Goal: Information Seeking & Learning: Learn about a topic

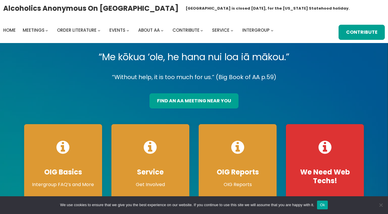
drag, startPoint x: 133, startPoint y: 101, endPoint x: 121, endPoint y: -12, distance: 114.0
click at [75, 75] on p "“Without help, it is too much for us.” (Big Book of AA p.59)" at bounding box center [193, 77] width 349 height 10
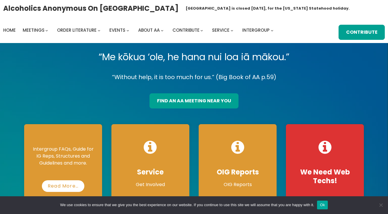
scroll to position [87, 0]
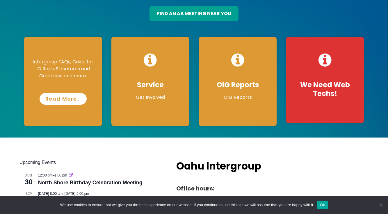
click at [58, 103] on link "Read More…" at bounding box center [63, 99] width 47 height 12
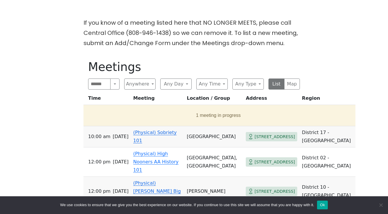
scroll to position [174, 0]
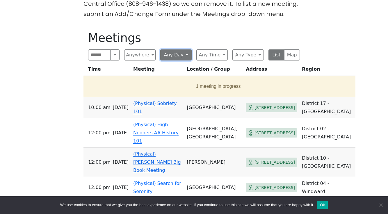
click at [189, 58] on button "Any Day" at bounding box center [175, 54] width 31 height 11
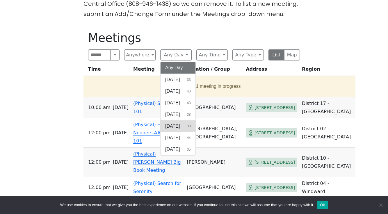
click at [177, 126] on span "Thursday" at bounding box center [172, 126] width 15 height 7
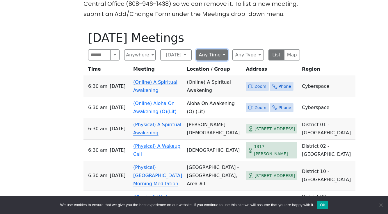
click at [225, 59] on button "Any Time" at bounding box center [211, 54] width 31 height 11
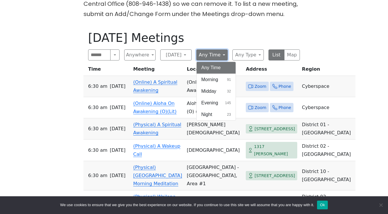
click at [225, 59] on button "Any Time" at bounding box center [211, 54] width 31 height 11
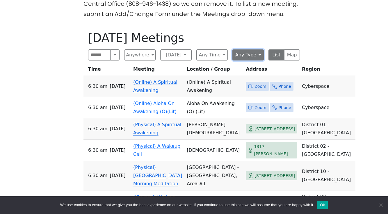
click at [251, 57] on button "Any Type" at bounding box center [247, 54] width 31 height 11
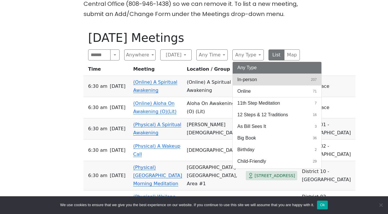
click at [249, 81] on span "In-person" at bounding box center [247, 79] width 20 height 7
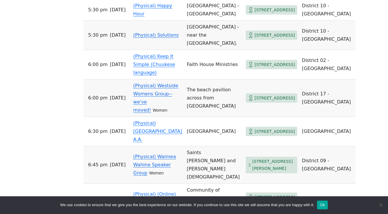
scroll to position [639, 0]
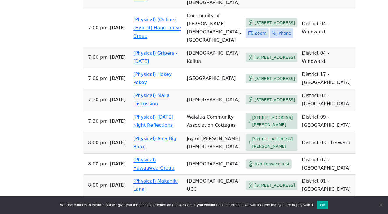
scroll to position [814, 0]
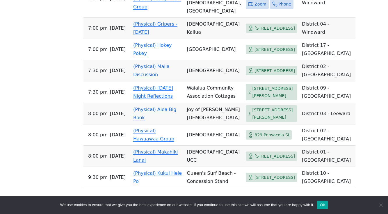
click at [143, 70] on link "(Physical) Malia Discussion" at bounding box center [151, 71] width 36 height 14
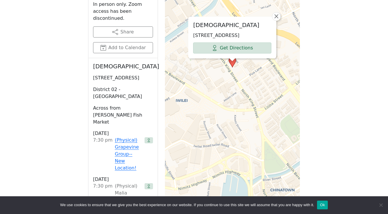
scroll to position [172, 0]
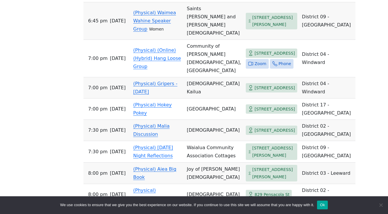
scroll to position [783, 0]
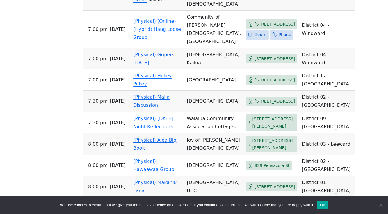
click at [142, 53] on td "(Physical) Gripers - Thursday" at bounding box center [157, 58] width 53 height 21
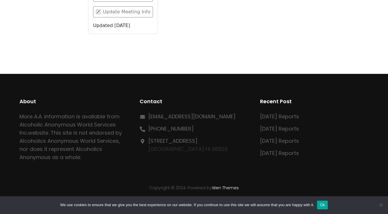
scroll to position [201, 0]
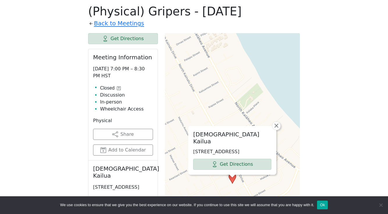
click at [77, 79] on div "If you know of a meeting listed here that NO LONGER MEETS, please call Central …" at bounding box center [193, 199] width 349 height 474
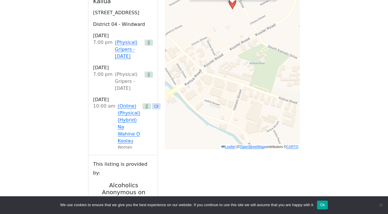
scroll to position [404, 0]
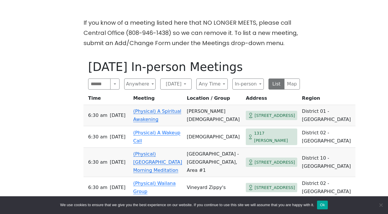
scroll to position [174, 0]
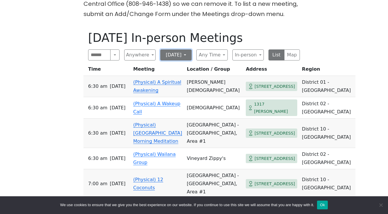
click at [189, 56] on button "Thursday" at bounding box center [175, 54] width 31 height 11
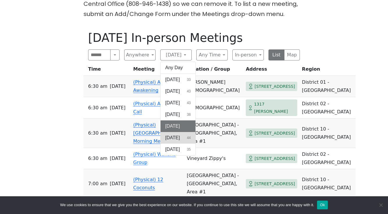
click at [176, 137] on span "Friday" at bounding box center [172, 137] width 15 height 7
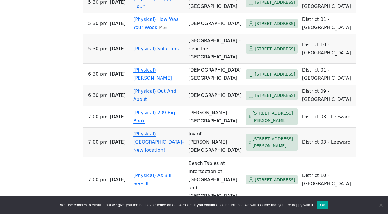
scroll to position [698, 0]
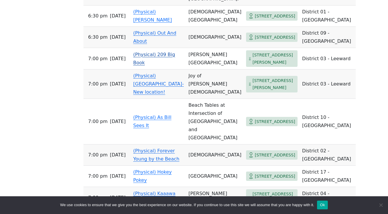
click at [137, 69] on td "(Physical) 209 Big Book" at bounding box center [158, 59] width 55 height 22
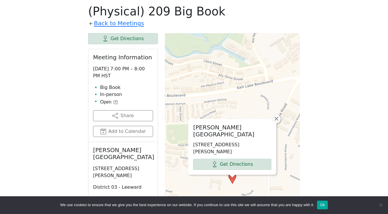
scroll to position [230, 0]
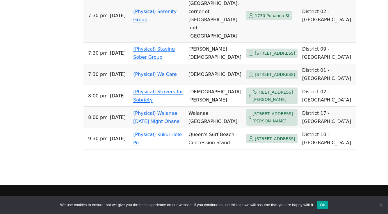
scroll to position [1018, 0]
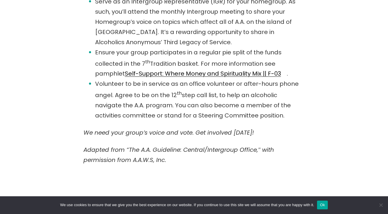
scroll to position [698, 0]
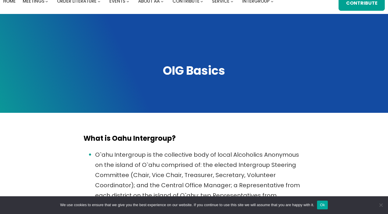
scroll to position [0, 0]
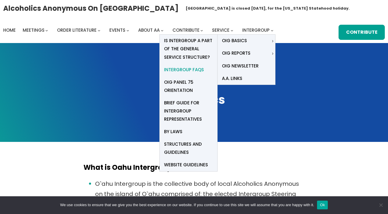
click at [173, 68] on span "Intergroup FAQs" at bounding box center [184, 70] width 40 height 8
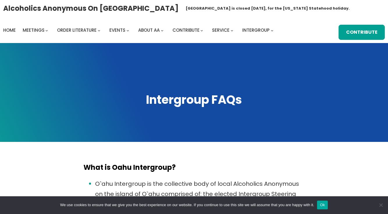
drag, startPoint x: 60, startPoint y: 111, endPoint x: 109, endPoint y: -59, distance: 176.6
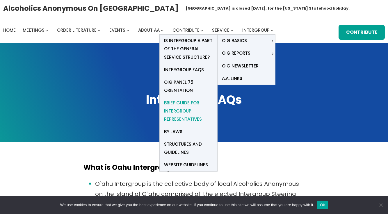
click at [176, 114] on span "Brief Guide for Intergroup Representatives" at bounding box center [188, 111] width 49 height 24
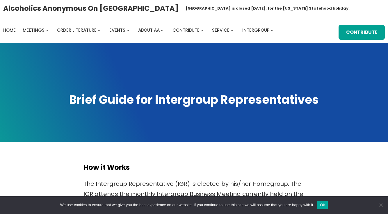
drag, startPoint x: 68, startPoint y: 82, endPoint x: 51, endPoint y: -26, distance: 109.5
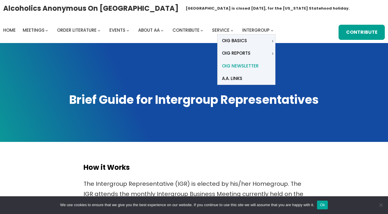
click at [244, 64] on span "OIG Newsletter" at bounding box center [240, 66] width 37 height 8
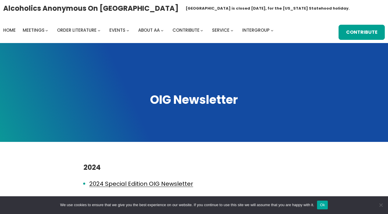
scroll to position [58, 0]
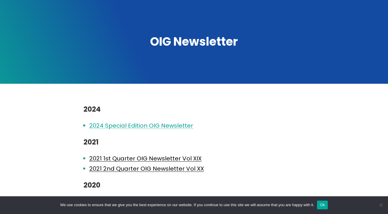
click at [141, 125] on link "2024 Special Edition OIG Newsletter" at bounding box center [141, 125] width 104 height 8
